Goal: Obtain resource: Download file/media

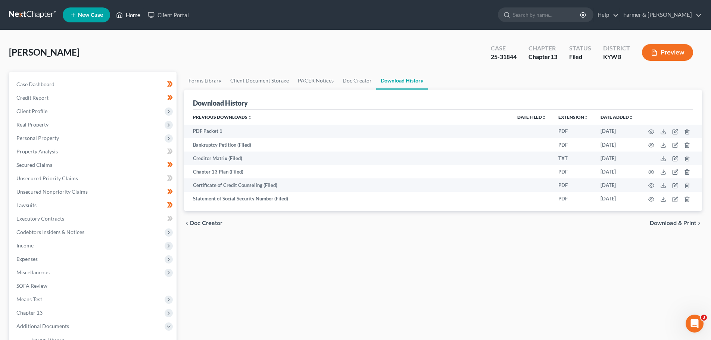
click at [131, 14] on link "Home" at bounding box center [128, 14] width 32 height 13
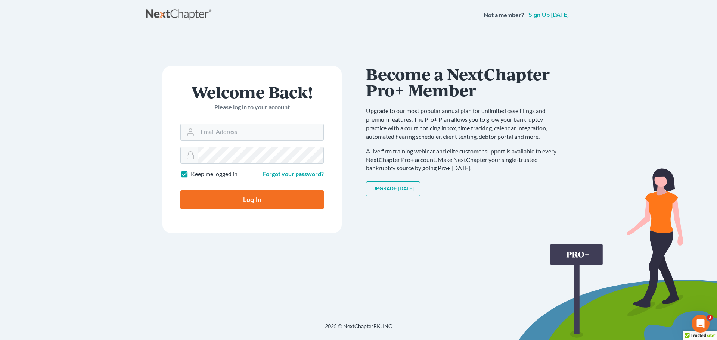
type input "[EMAIL_ADDRESS][DOMAIN_NAME]"
click at [245, 201] on input "Log In" at bounding box center [251, 199] width 143 height 19
type input "Thinking..."
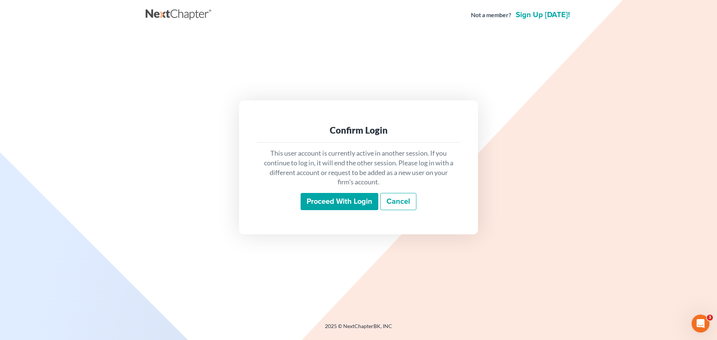
click at [347, 202] on input "Proceed with login" at bounding box center [340, 201] width 78 height 17
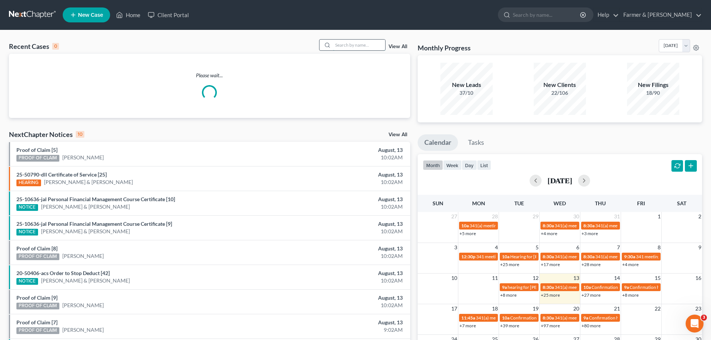
click at [348, 45] on input "search" at bounding box center [359, 45] width 52 height 11
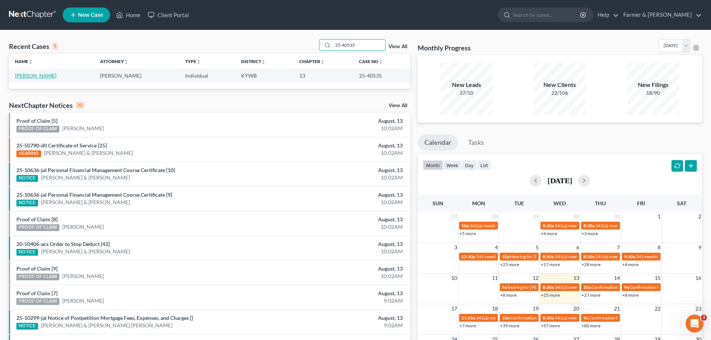
type input "25-40535"
click at [43, 77] on link "Ratajczak, Markus" at bounding box center [35, 75] width 41 height 6
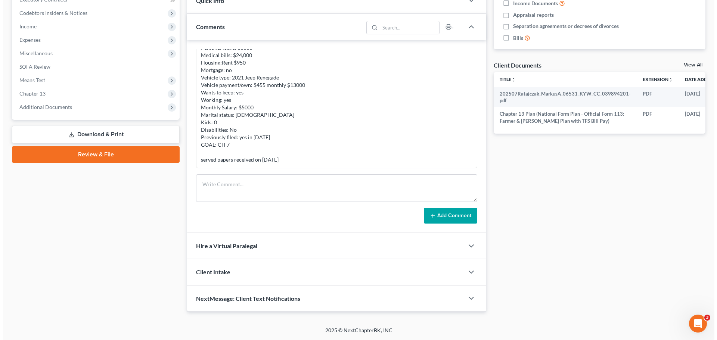
scroll to position [0, 33]
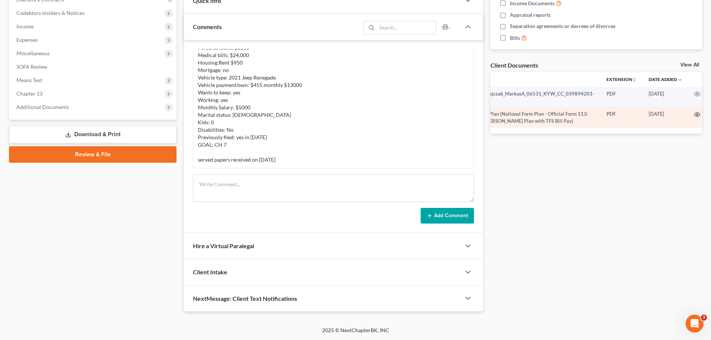
click at [695, 113] on icon "button" at bounding box center [698, 115] width 6 height 6
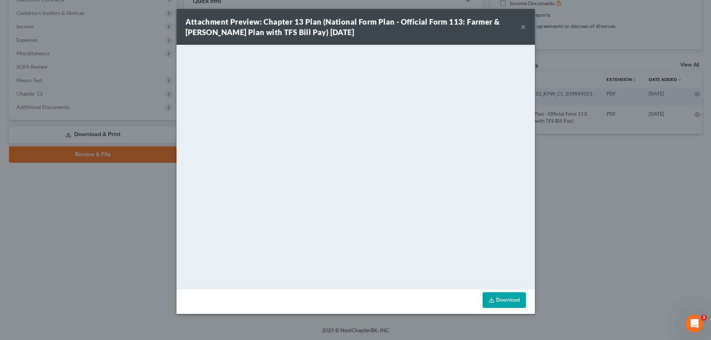
scroll to position [0, 31]
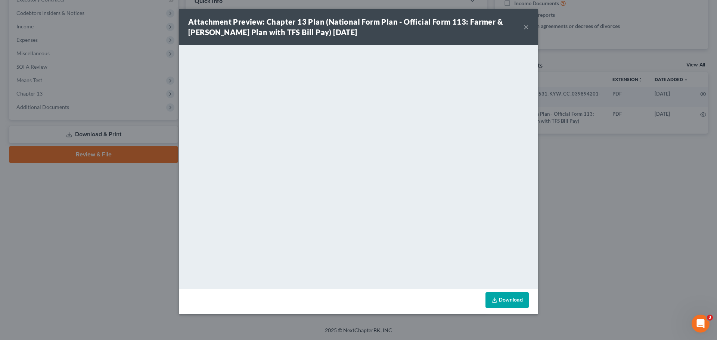
click at [525, 27] on button "×" at bounding box center [526, 26] width 5 height 9
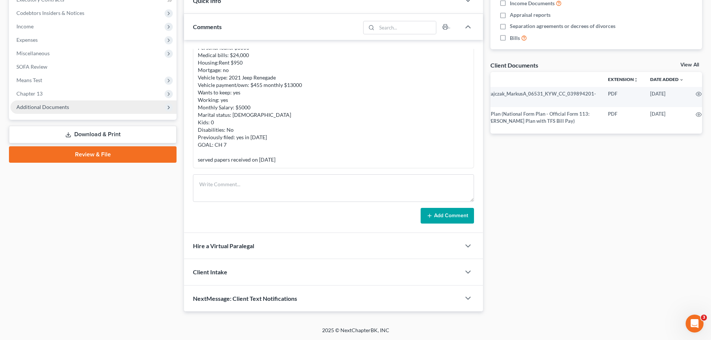
click at [69, 109] on span "Additional Documents" at bounding box center [93, 106] width 166 height 13
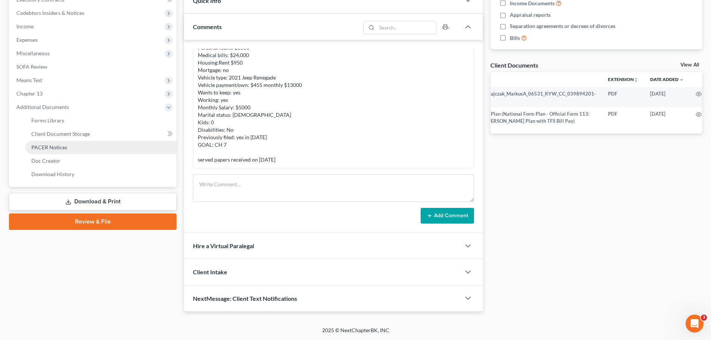
click at [62, 150] on span "PACER Notices" at bounding box center [49, 147] width 36 height 6
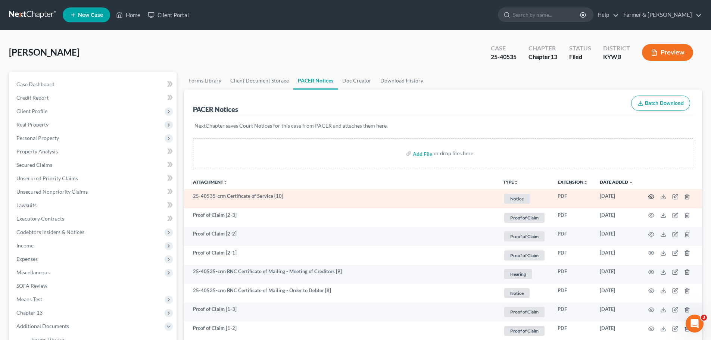
click at [652, 196] on icon "button" at bounding box center [652, 197] width 6 height 6
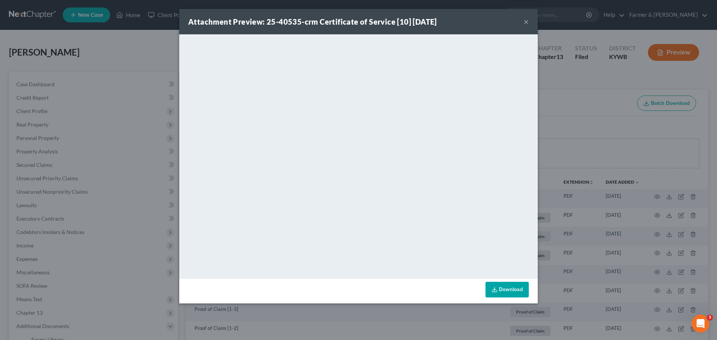
click at [524, 23] on button "×" at bounding box center [526, 21] width 5 height 9
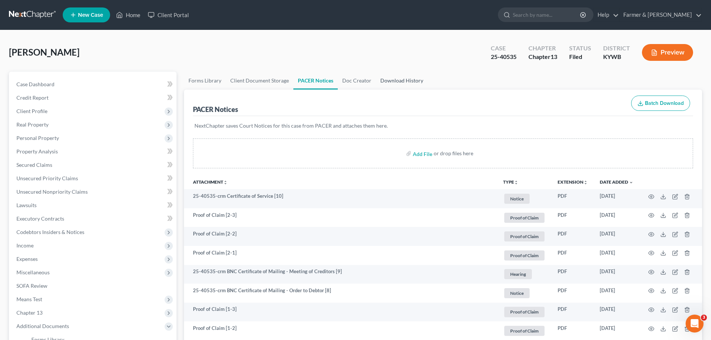
click at [404, 80] on link "Download History" at bounding box center [402, 81] width 52 height 18
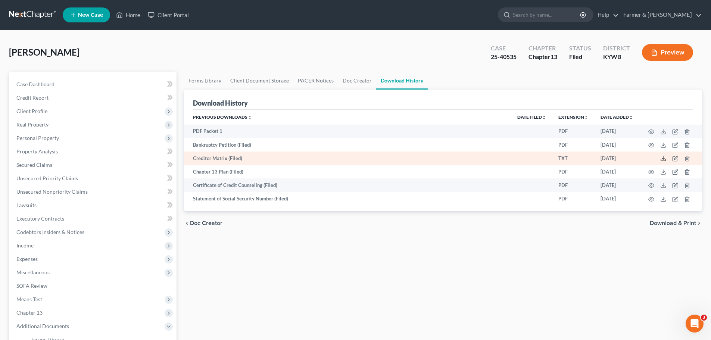
click at [663, 159] on icon at bounding box center [664, 159] width 6 height 6
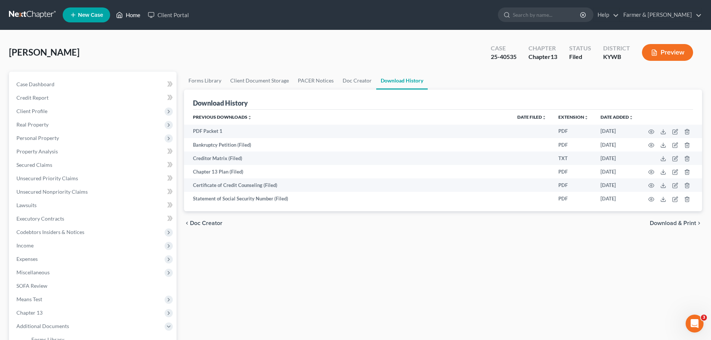
click at [134, 14] on link "Home" at bounding box center [128, 14] width 32 height 13
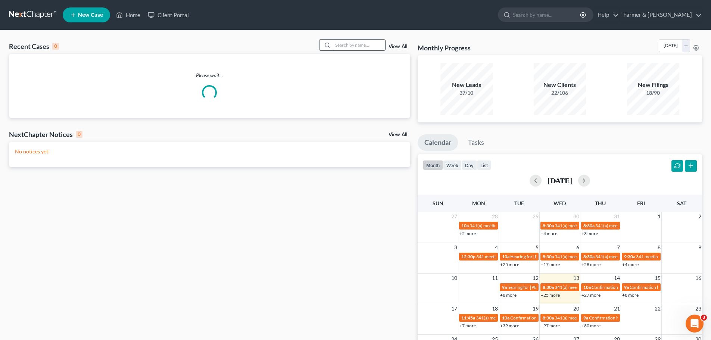
click at [350, 45] on input "search" at bounding box center [359, 45] width 52 height 11
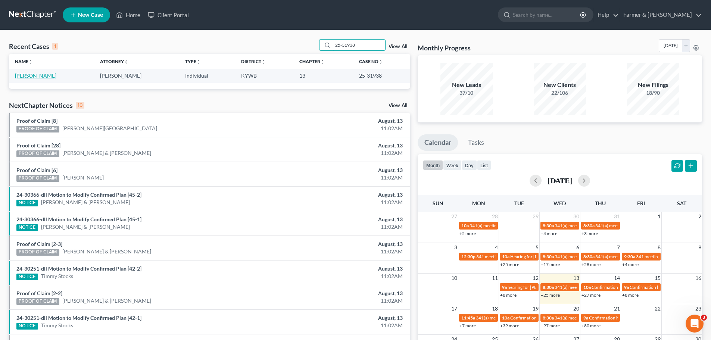
type input "25-31938"
click at [29, 76] on link "[PERSON_NAME]" at bounding box center [35, 75] width 41 height 6
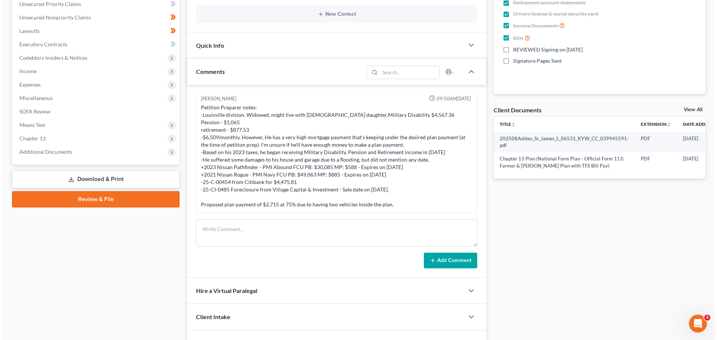
scroll to position [0, 31]
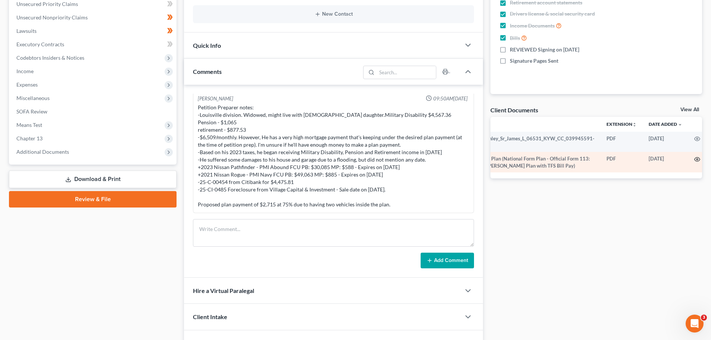
click at [695, 158] on icon "button" at bounding box center [698, 160] width 6 height 4
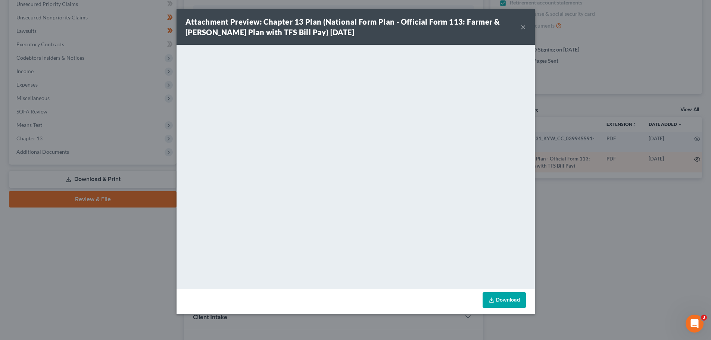
scroll to position [0, 29]
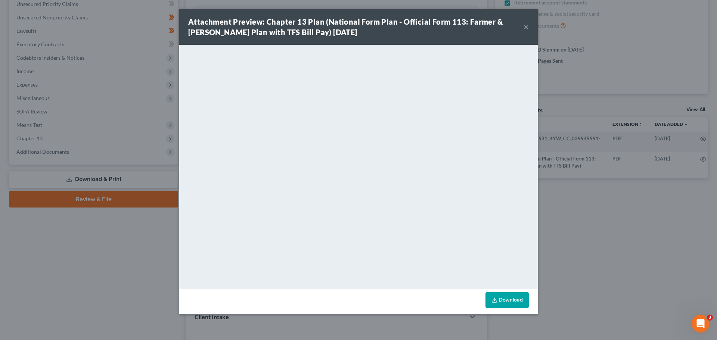
click at [527, 26] on button "×" at bounding box center [526, 26] width 5 height 9
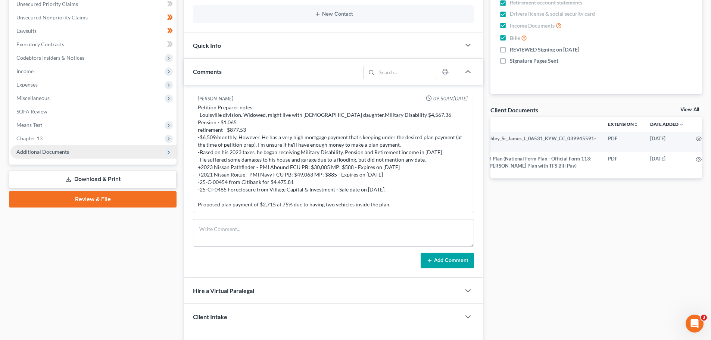
click at [56, 152] on span "Additional Documents" at bounding box center [42, 152] width 53 height 6
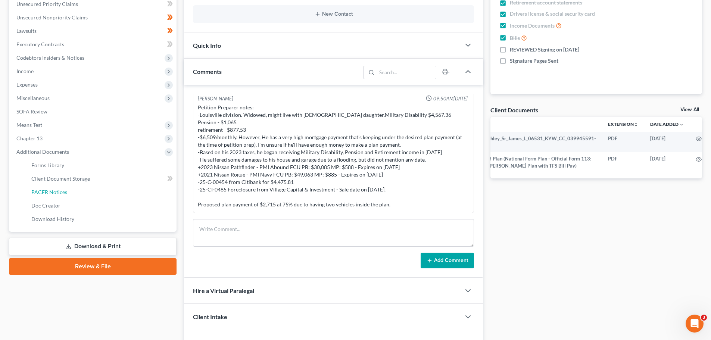
click at [63, 193] on span "PACER Notices" at bounding box center [49, 192] width 36 height 6
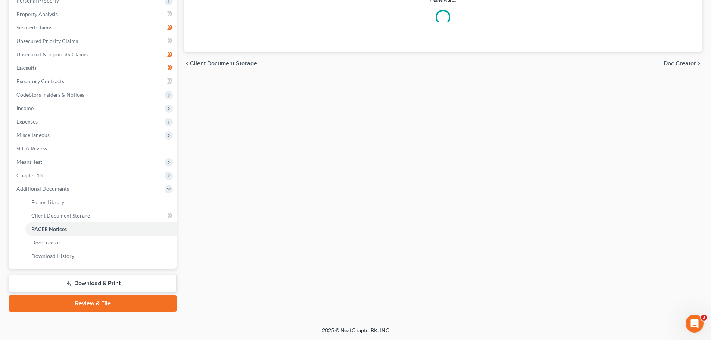
scroll to position [109, 0]
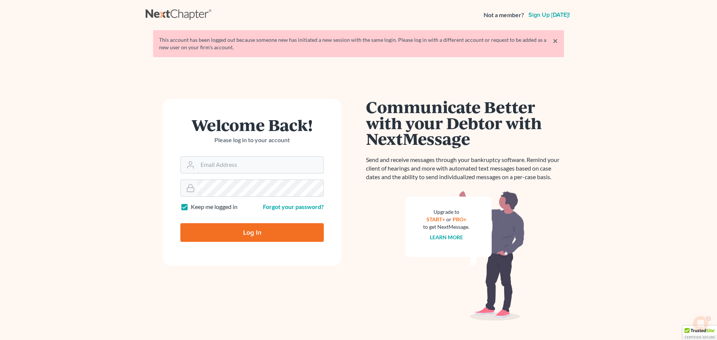
type input "[EMAIL_ADDRESS][DOMAIN_NAME]"
click at [239, 237] on input "Log In" at bounding box center [251, 232] width 143 height 19
type input "Thinking..."
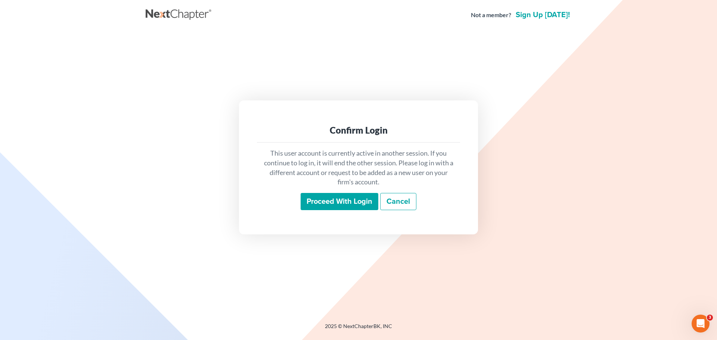
click at [327, 202] on input "Proceed with login" at bounding box center [340, 201] width 78 height 17
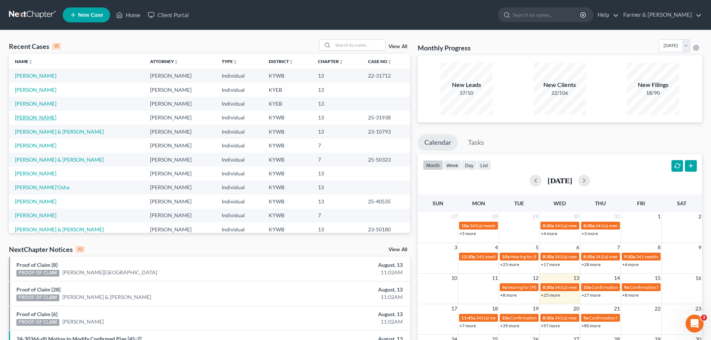
click at [35, 115] on link "[PERSON_NAME]" at bounding box center [35, 117] width 41 height 6
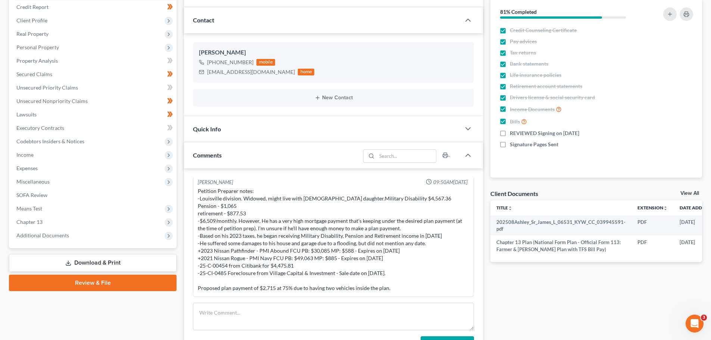
scroll to position [174, 0]
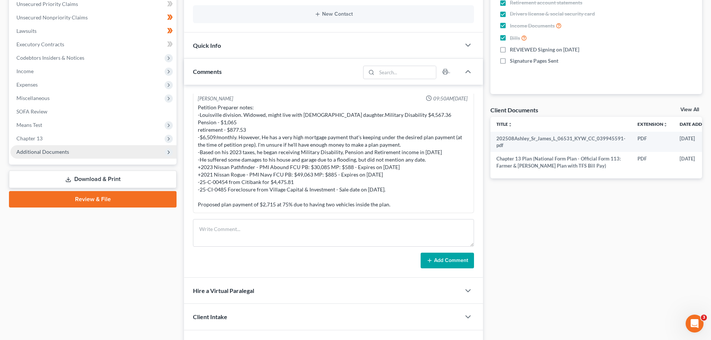
drag, startPoint x: 60, startPoint y: 151, endPoint x: 73, endPoint y: 150, distance: 13.1
click at [60, 151] on span "Additional Documents" at bounding box center [42, 152] width 53 height 6
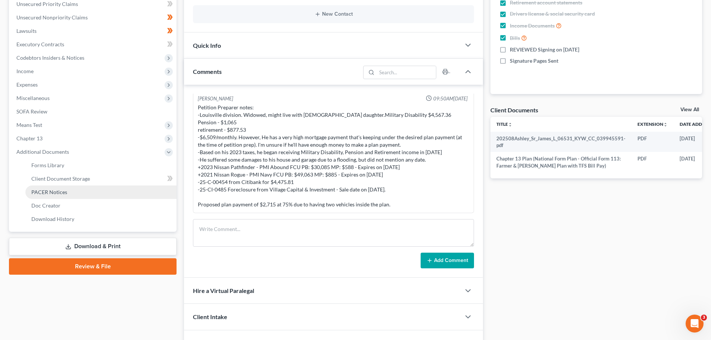
click at [64, 194] on span "PACER Notices" at bounding box center [49, 192] width 36 height 6
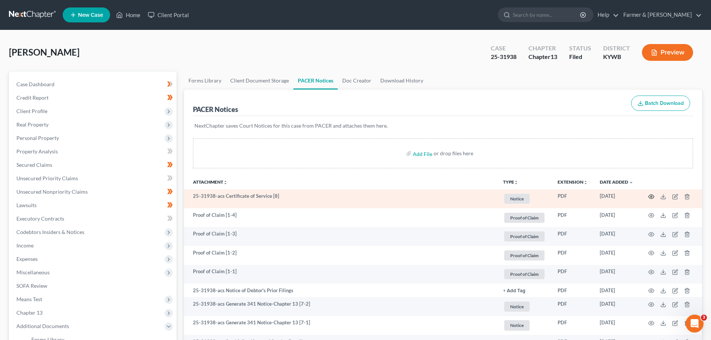
click at [651, 197] on icon "button" at bounding box center [652, 197] width 6 height 6
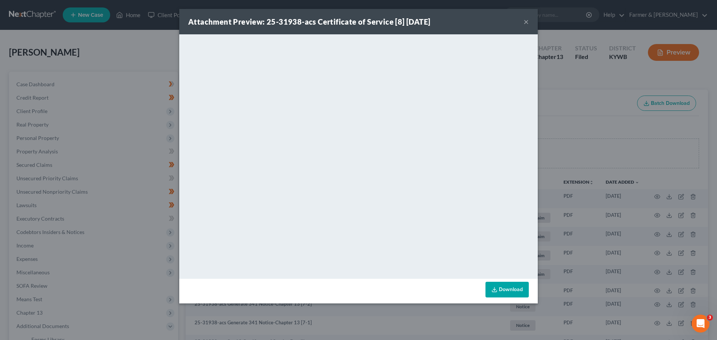
click at [526, 19] on button "×" at bounding box center [526, 21] width 5 height 9
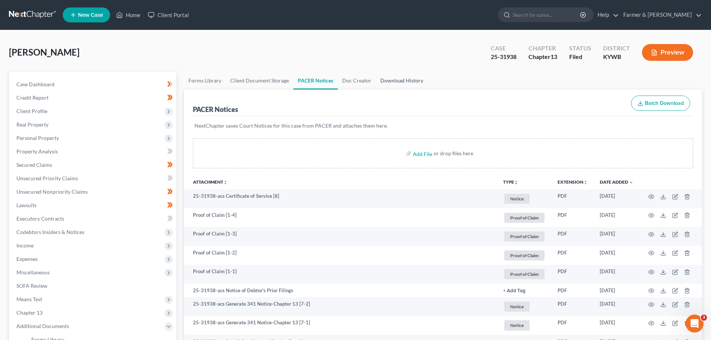
click at [406, 79] on link "Download History" at bounding box center [402, 81] width 52 height 18
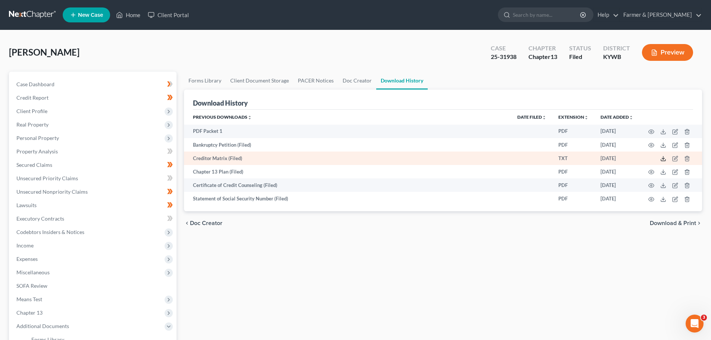
click at [665, 157] on icon at bounding box center [664, 159] width 6 height 6
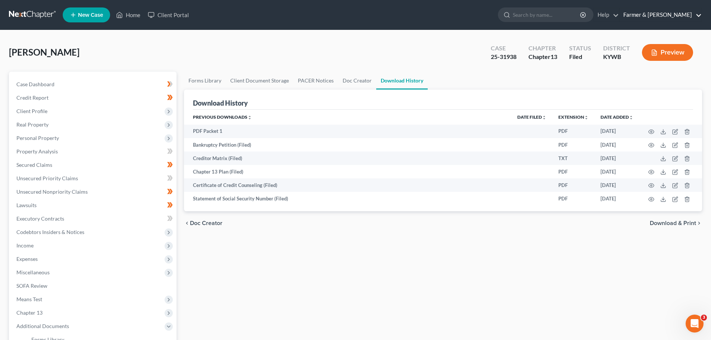
click at [655, 12] on link "Farmer & [PERSON_NAME]" at bounding box center [661, 14] width 82 height 13
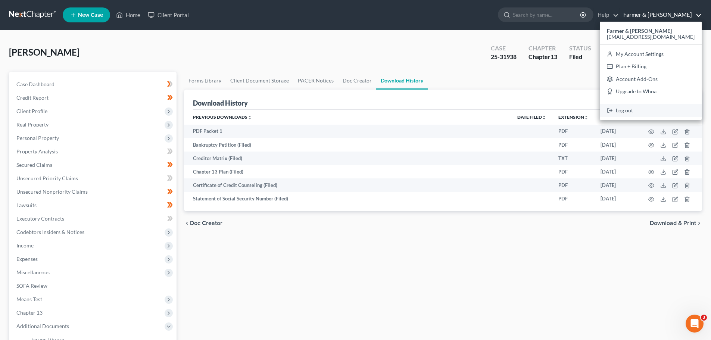
click at [649, 110] on link "Log out" at bounding box center [651, 110] width 102 height 13
